Goal: Information Seeking & Learning: Learn about a topic

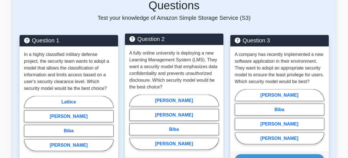
scroll to position [475, 0]
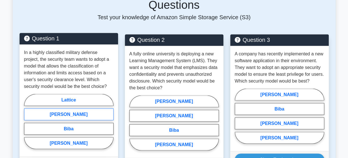
click at [70, 109] on label "[PERSON_NAME]" at bounding box center [68, 115] width 89 height 12
click at [28, 122] on input "[PERSON_NAME]" at bounding box center [26, 124] width 4 height 4
radio input "true"
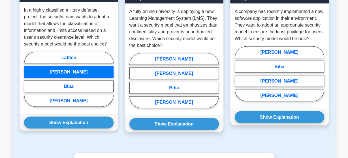
scroll to position [518, 0]
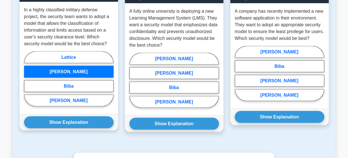
click at [69, 114] on div "Show Explanation Correct Answer: Lattice" at bounding box center [69, 122] width 99 height 17
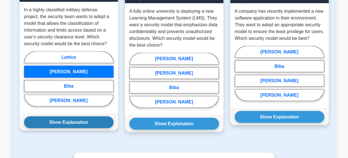
click at [66, 116] on button "Show Explanation" at bounding box center [68, 122] width 89 height 12
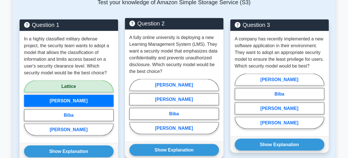
scroll to position [492, 0]
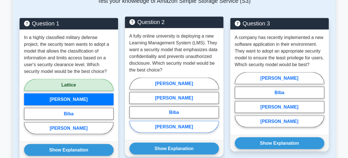
click at [176, 121] on label "[PERSON_NAME]" at bounding box center [173, 127] width 89 height 12
click at [133, 109] on input "[PERSON_NAME]" at bounding box center [131, 107] width 4 height 4
radio input "true"
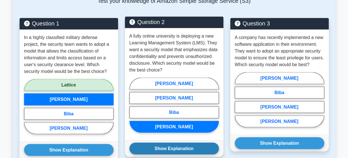
click at [168, 143] on button "Show Explanation" at bounding box center [173, 149] width 89 height 12
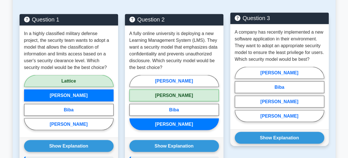
scroll to position [496, 0]
click at [274, 96] on label "[PERSON_NAME]" at bounding box center [279, 102] width 89 height 12
click at [238, 94] on input "[PERSON_NAME]" at bounding box center [237, 96] width 4 height 4
radio input "true"
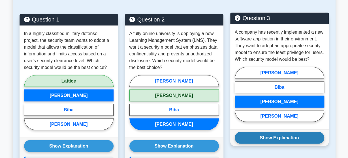
click at [273, 132] on button "Show Explanation" at bounding box center [279, 138] width 89 height 12
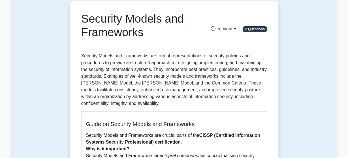
scroll to position [0, 0]
